Goal: Task Accomplishment & Management: Manage account settings

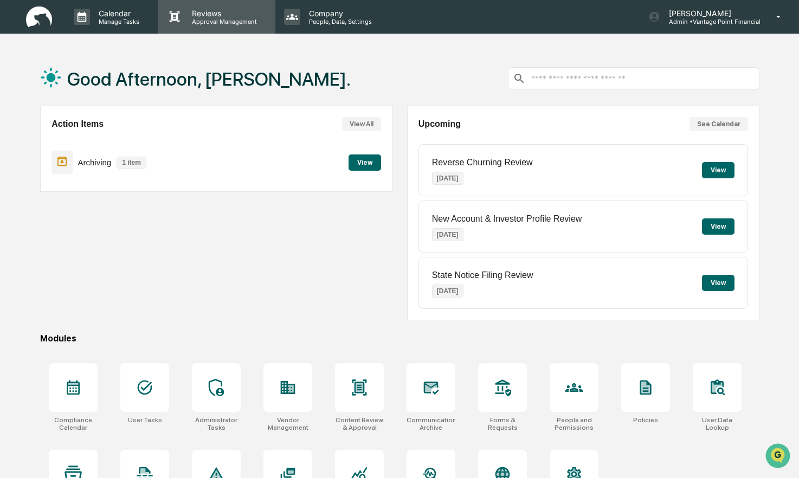
click at [216, 19] on p "Approval Management" at bounding box center [222, 22] width 79 height 8
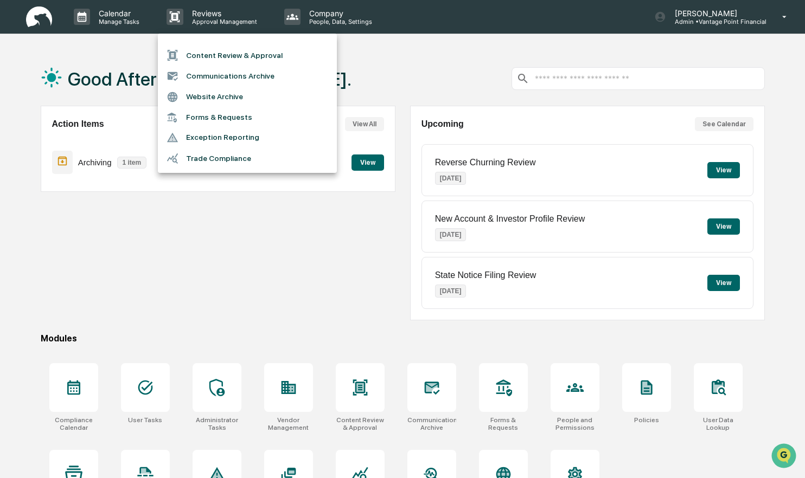
click at [215, 263] on div at bounding box center [402, 239] width 805 height 478
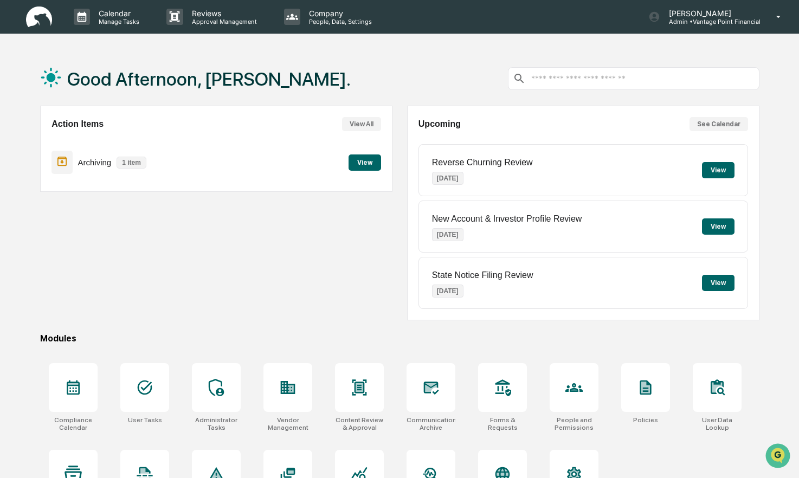
click at [574, 83] on input "text" at bounding box center [642, 79] width 224 height 10
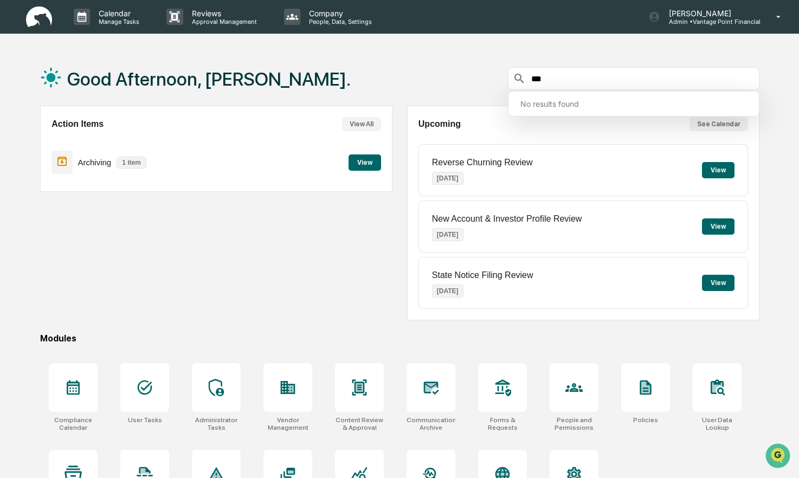
type input "***"
click at [261, 294] on div "Action Items View All Archiving 1 item View" at bounding box center [216, 213] width 352 height 215
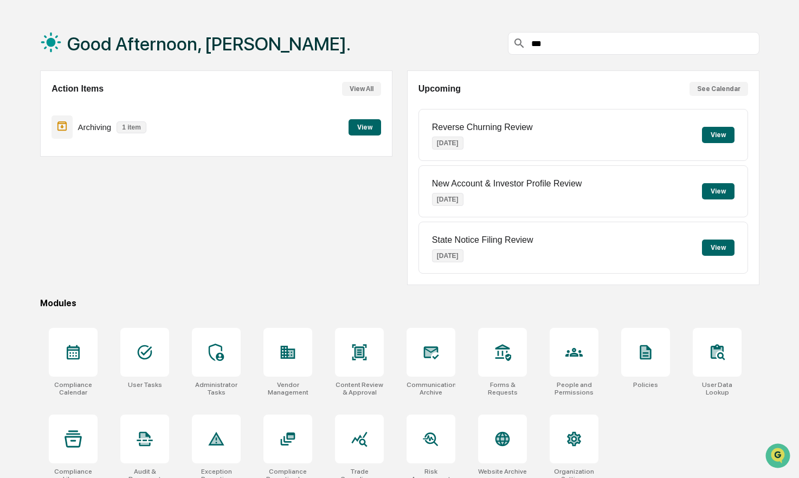
scroll to position [52, 0]
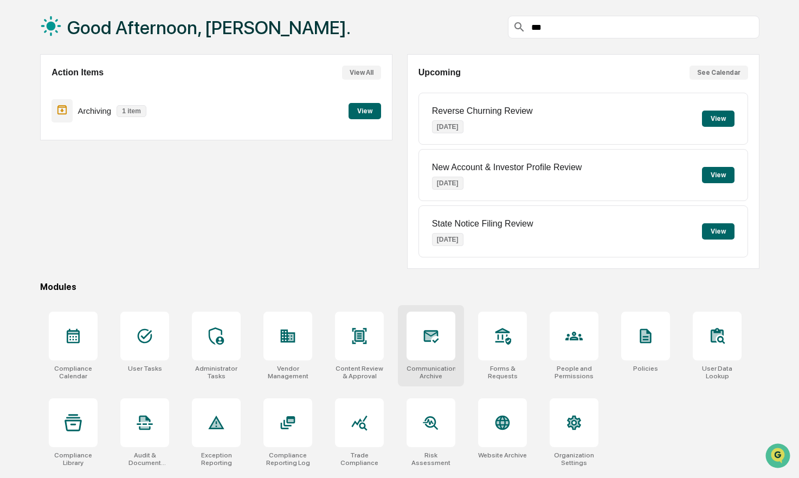
click at [421, 345] on div at bounding box center [431, 336] width 49 height 49
click at [298, 391] on div at bounding box center [287, 422] width 49 height 49
click at [72, 391] on div at bounding box center [73, 422] width 17 height 17
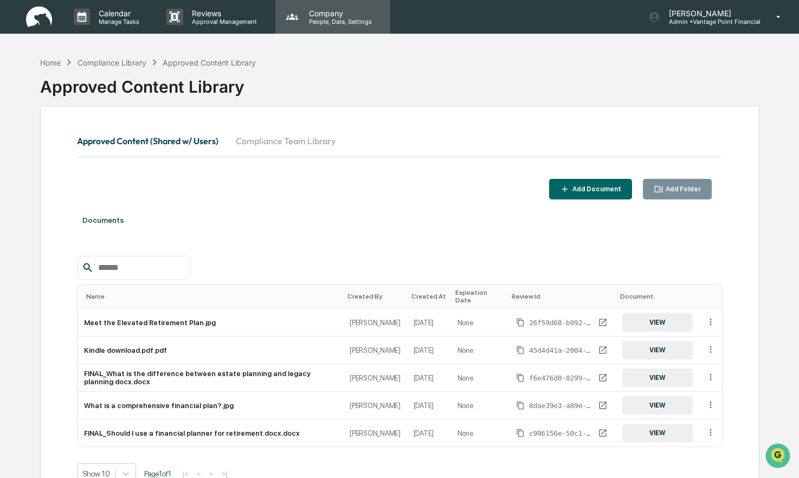
click at [301, 20] on p "People, Data, Settings" at bounding box center [338, 22] width 77 height 8
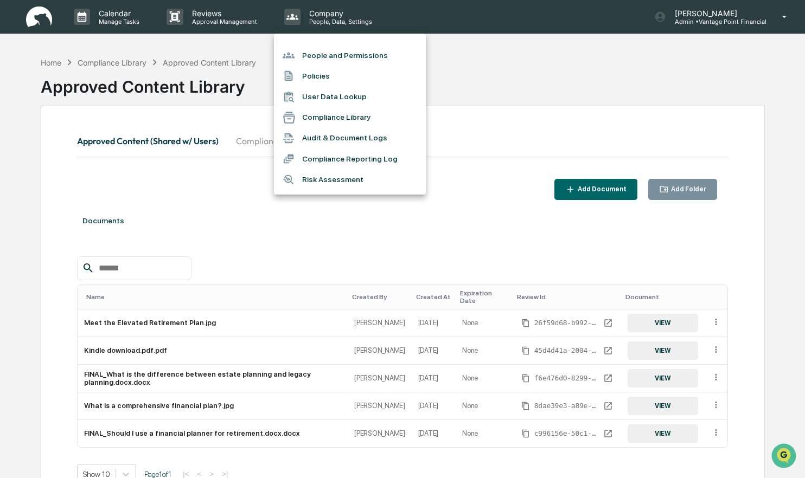
click at [221, 22] on div at bounding box center [402, 239] width 805 height 478
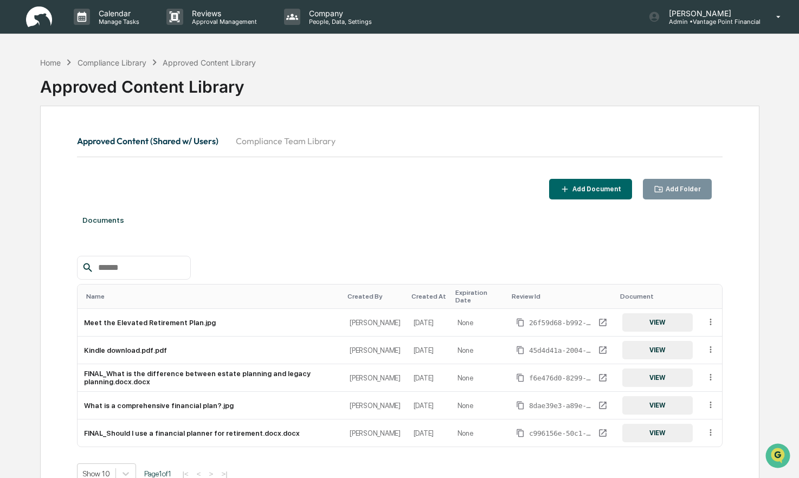
click at [221, 22] on p "Approval Management" at bounding box center [222, 22] width 79 height 8
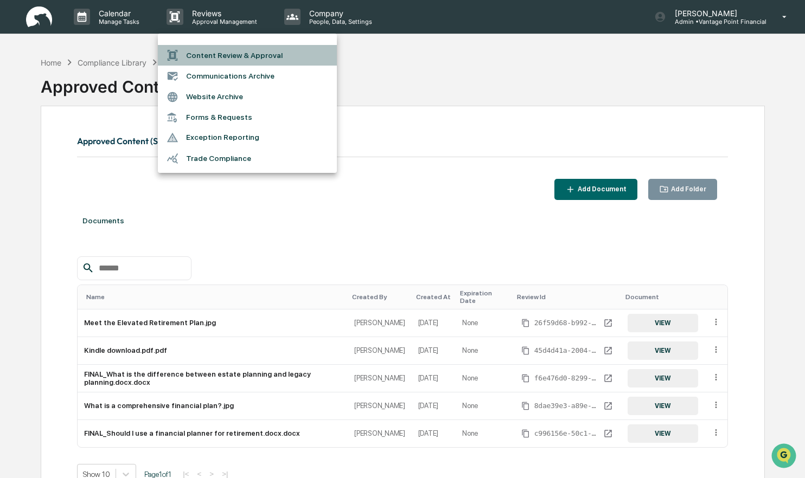
click at [213, 56] on li "Content Review & Approval" at bounding box center [247, 55] width 179 height 21
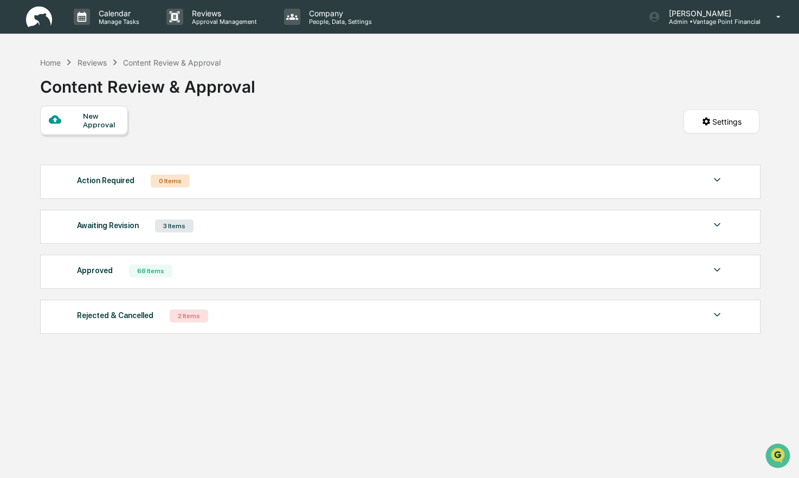
click at [100, 230] on div "Awaiting Revision" at bounding box center [108, 225] width 62 height 14
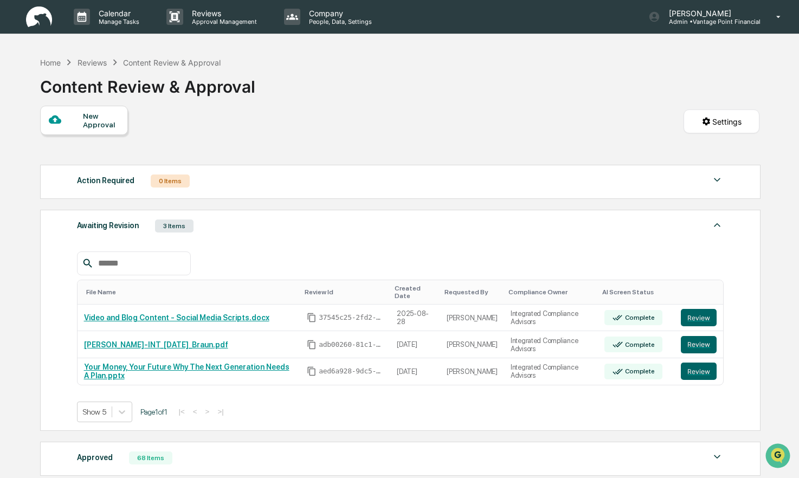
click at [99, 194] on div "Action Required 0 Items No data to display Show 5 Page 1 of 0 |< < > >|" at bounding box center [400, 182] width 720 height 34
click at [104, 183] on div "Action Required" at bounding box center [105, 180] width 57 height 14
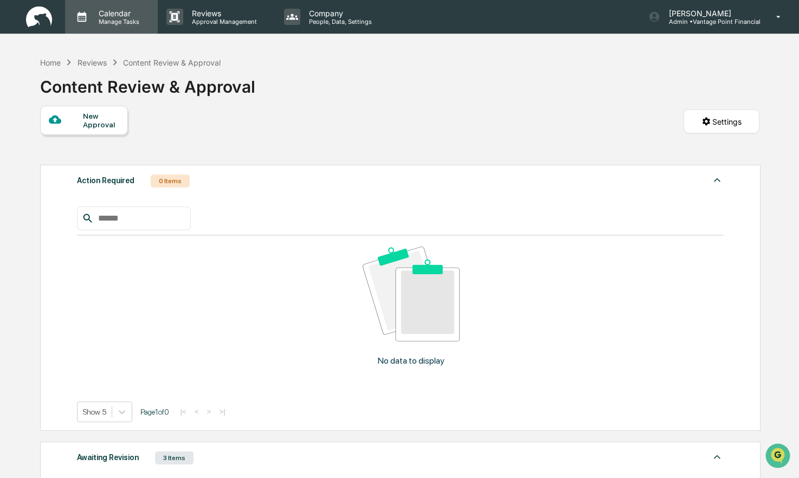
click at [103, 18] on p "Manage Tasks" at bounding box center [117, 22] width 55 height 8
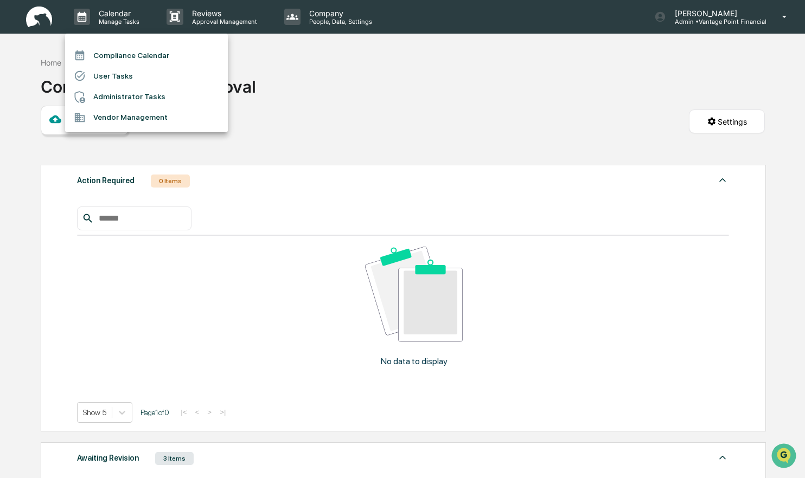
click at [189, 14] on div at bounding box center [402, 239] width 805 height 478
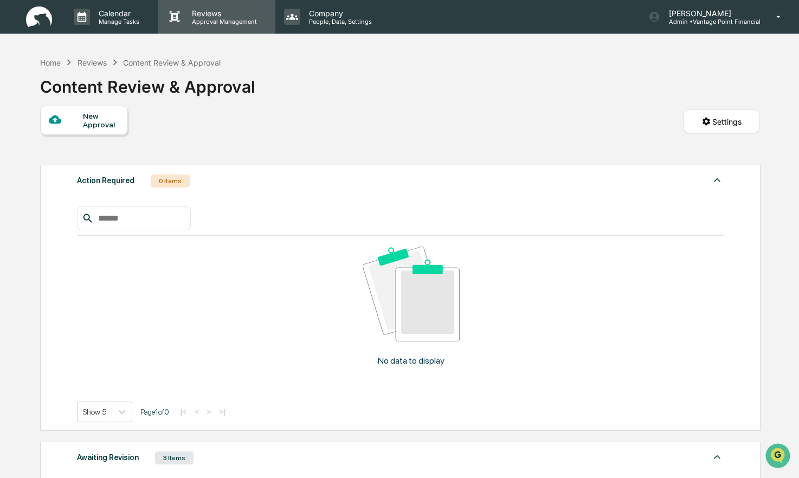
click at [204, 18] on p "Approval Management" at bounding box center [222, 22] width 79 height 8
